Goal: Check status: Check status

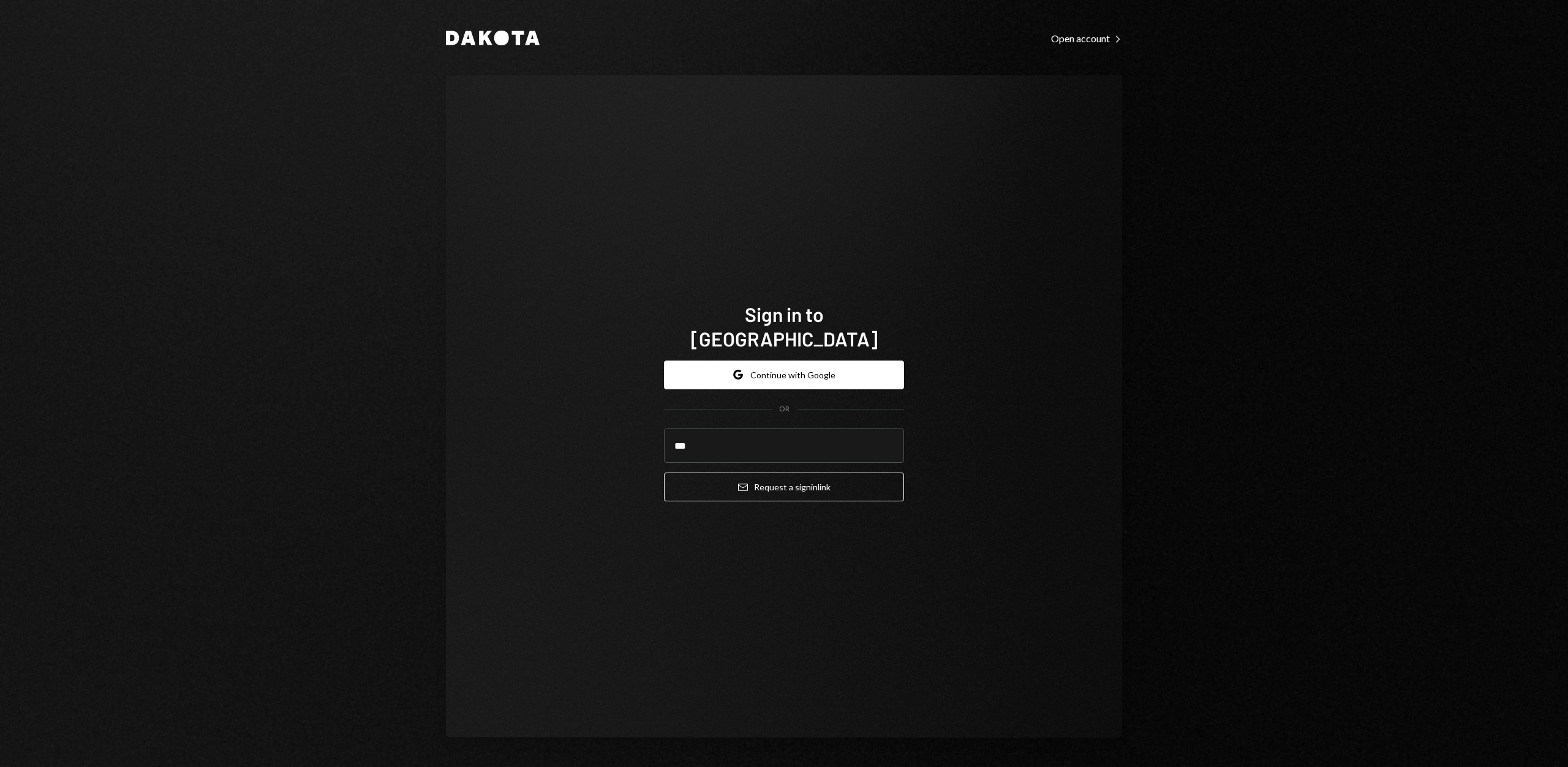
type input "**********"
click at [771, 473] on button "Email Request a sign in link" at bounding box center [784, 487] width 240 height 29
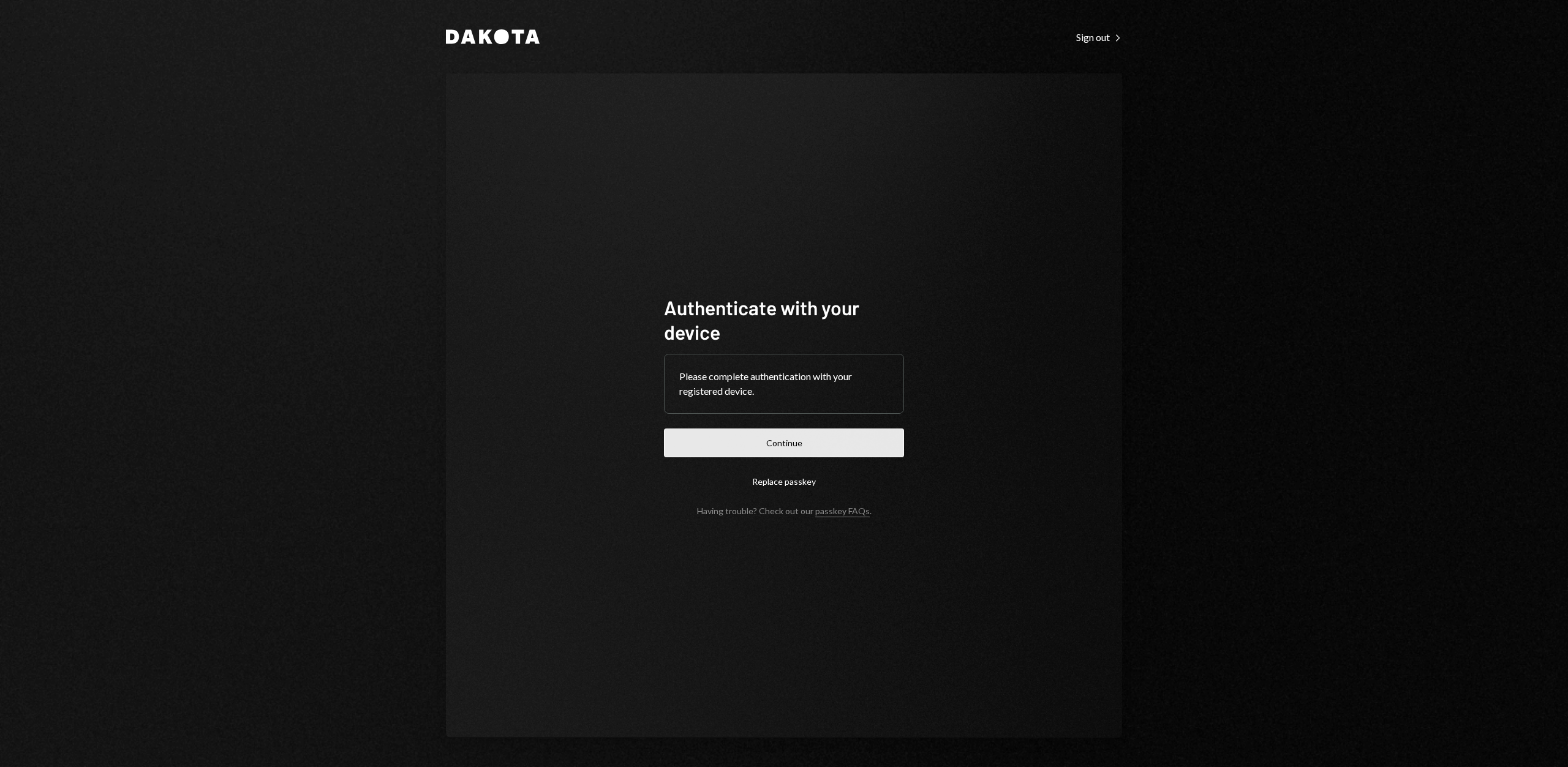
click at [798, 441] on button "Continue" at bounding box center [784, 443] width 240 height 29
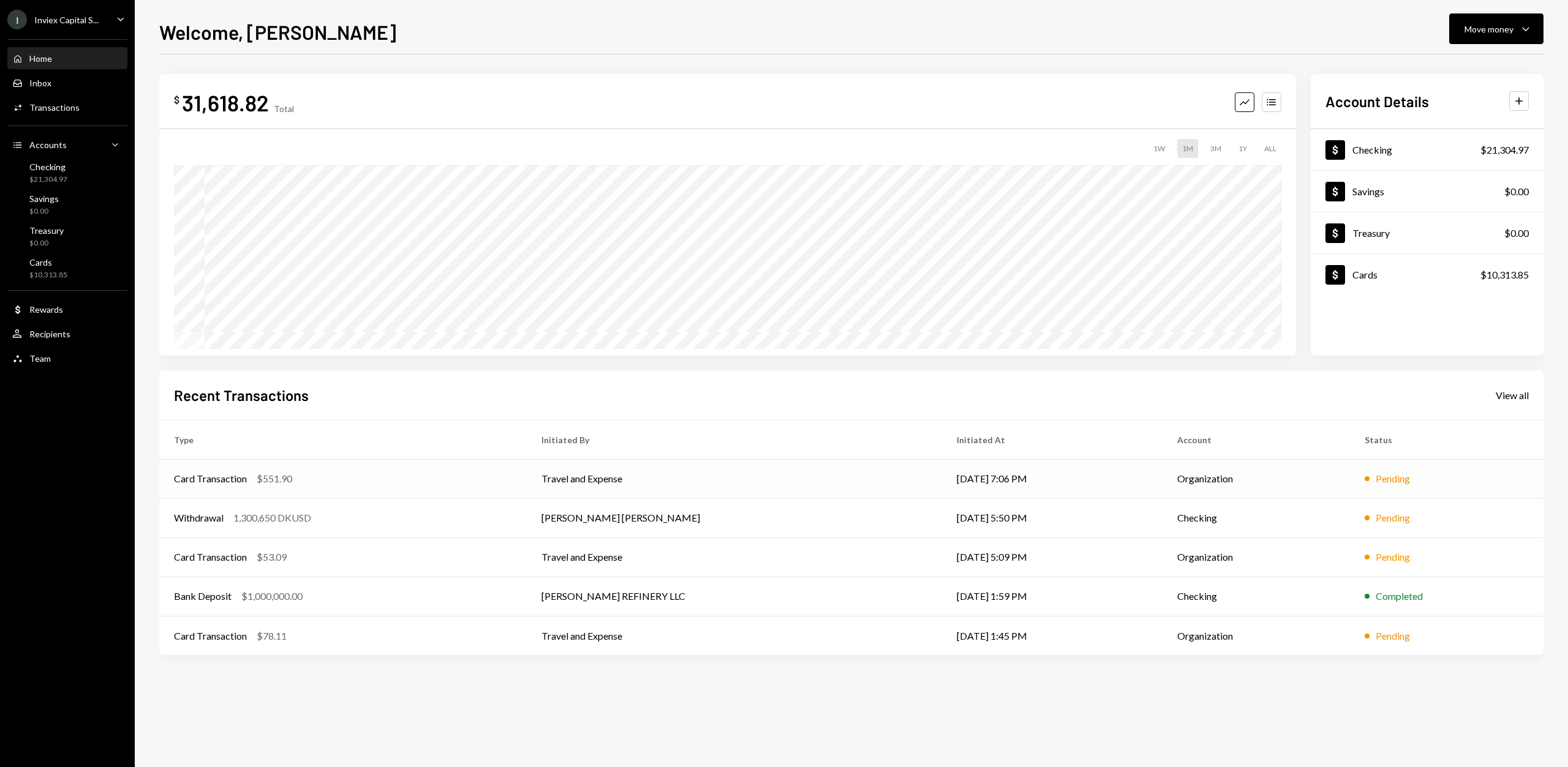
click at [647, 479] on td "Travel and Expense" at bounding box center [734, 479] width 415 height 39
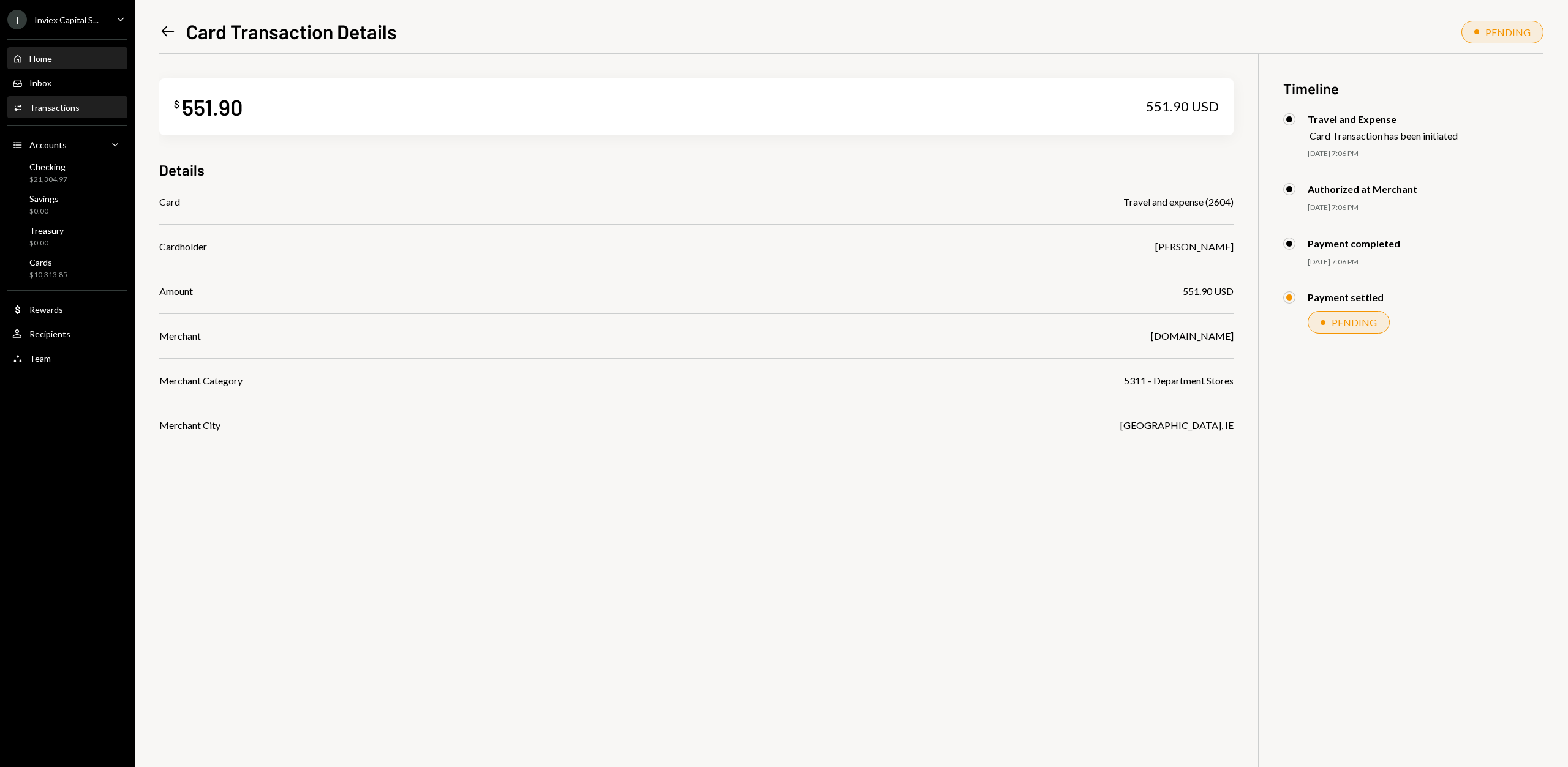
click at [57, 56] on div "Home Home" at bounding box center [67, 58] width 110 height 11
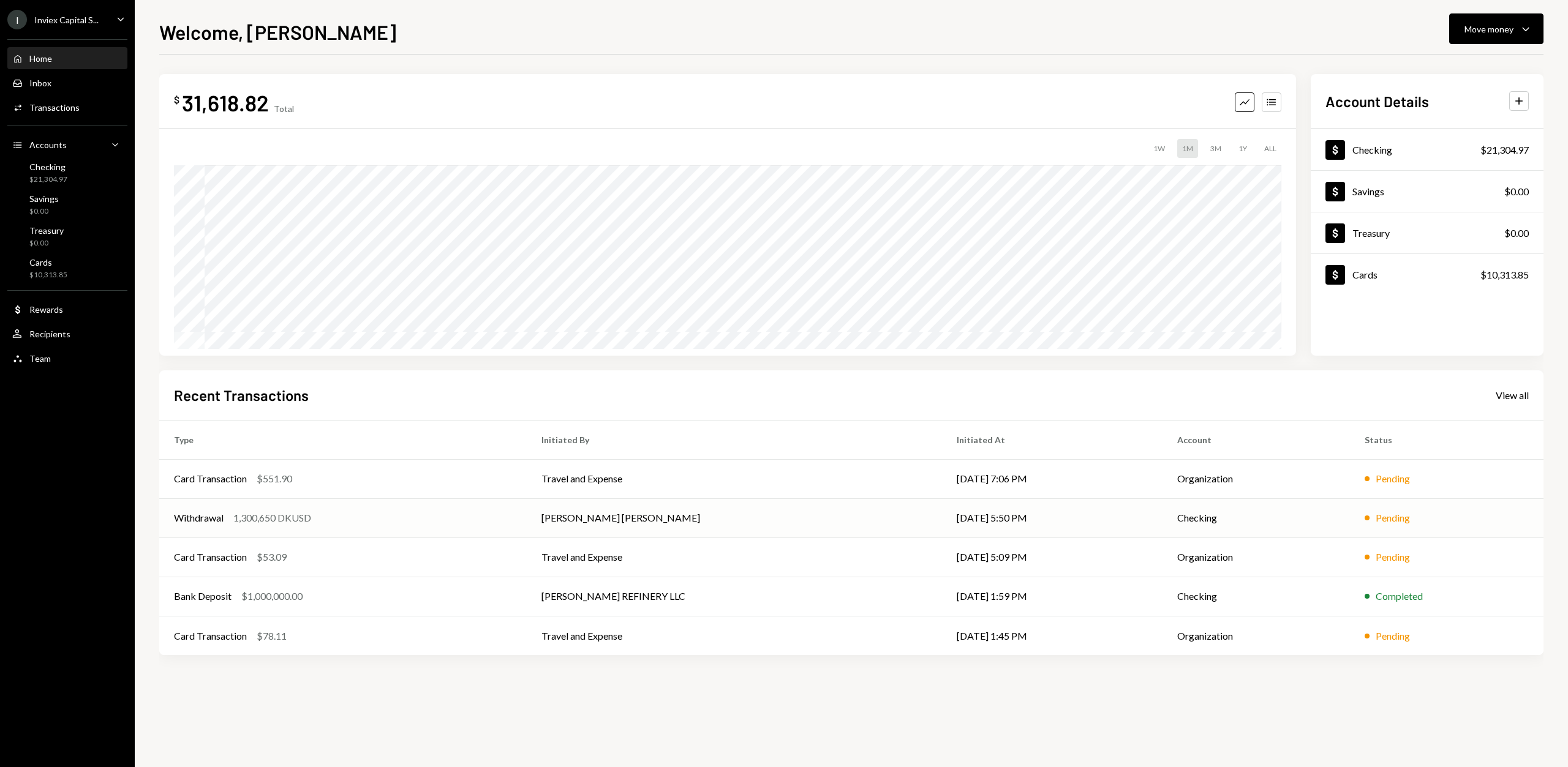
click at [471, 509] on td "Withdrawal 1,300,650 DKUSD" at bounding box center [343, 518] width 368 height 39
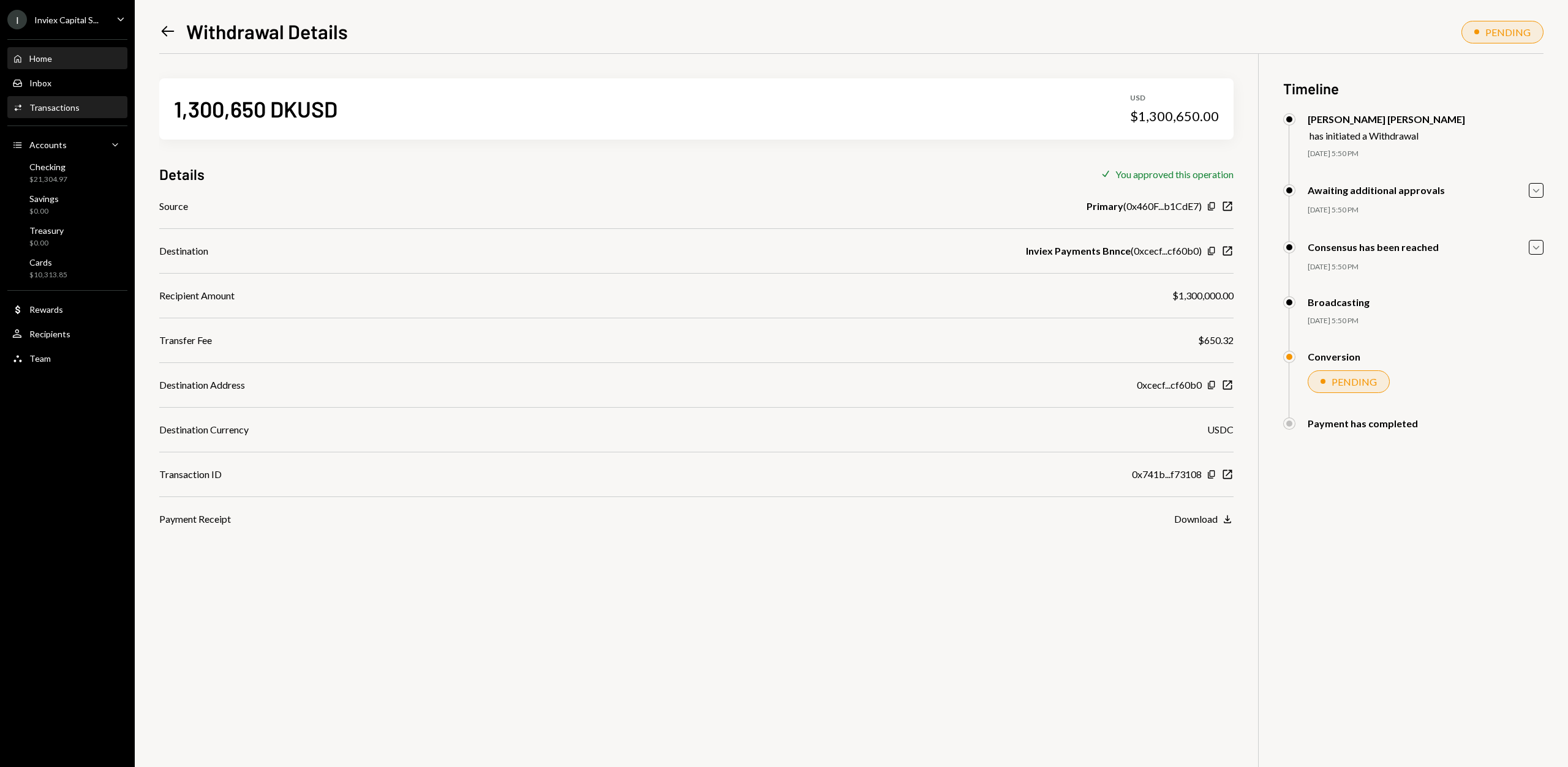
click at [70, 58] on div "Home Home" at bounding box center [67, 58] width 110 height 11
